Goal: Task Accomplishment & Management: Complete application form

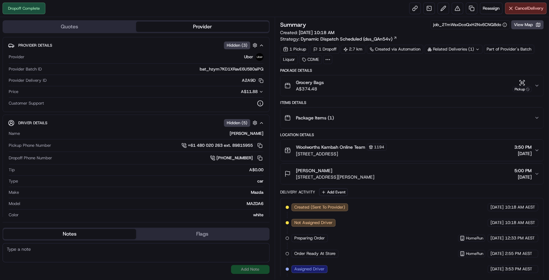
click at [385, 10] on div "Dropoff Complete Reassign Cancel Delivery" at bounding box center [274, 8] width 549 height 17
click at [471, 7] on link at bounding box center [472, 9] width 12 height 12
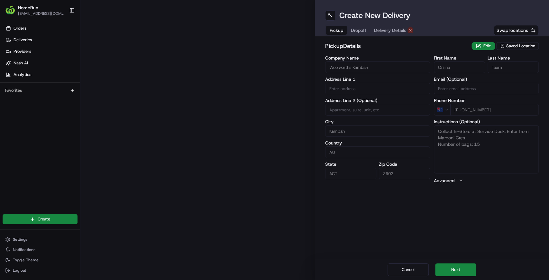
type input "Marconi Crescent"
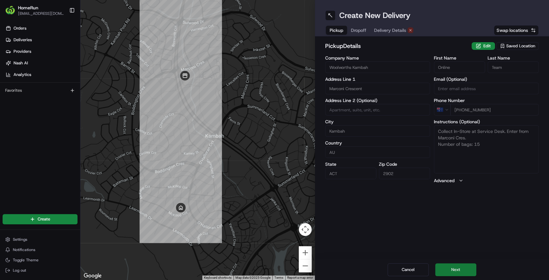
click at [457, 266] on button "Next" at bounding box center [455, 269] width 41 height 13
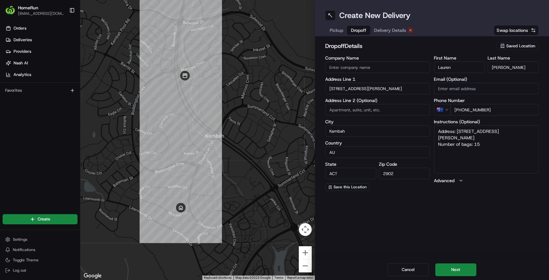
click at [509, 269] on div "Cancel Next" at bounding box center [432, 269] width 234 height 21
click at [471, 266] on button "Next" at bounding box center [455, 269] width 41 height 13
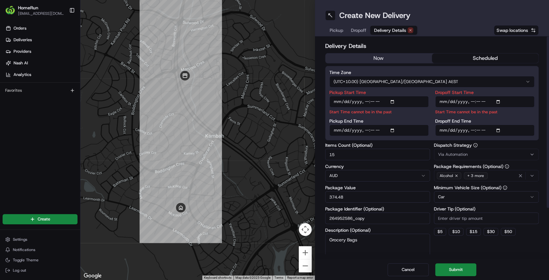
click at [411, 51] on div "Delivery Details now scheduled Time Zone (UTC+10.00) [GEOGRAPHIC_DATA]/[GEOGRAP…" at bounding box center [432, 179] width 214 height 277
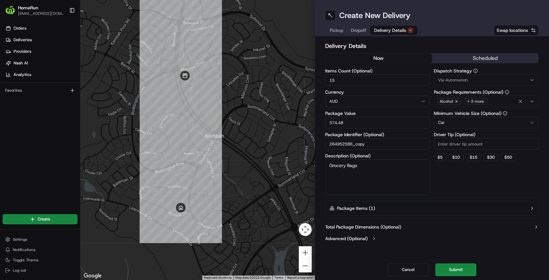
click at [410, 60] on button "now" at bounding box center [378, 58] width 106 height 10
click at [451, 270] on button "Submit" at bounding box center [455, 269] width 41 height 13
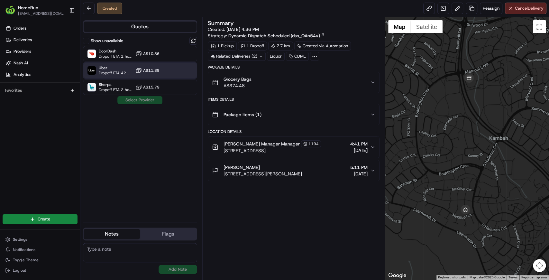
click at [100, 64] on div "Uber Dropoff ETA 42 minutes A$11.88" at bounding box center [140, 70] width 114 height 15
click at [139, 97] on button "Assign Provider" at bounding box center [140, 100] width 46 height 8
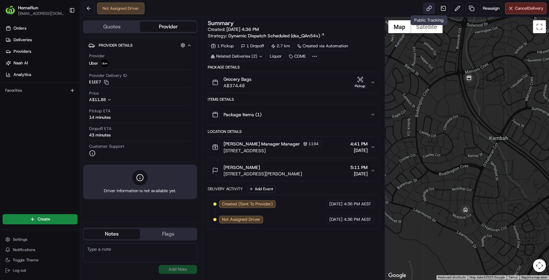
click at [429, 8] on link at bounding box center [429, 9] width 12 height 12
